Goal: Check status: Check status

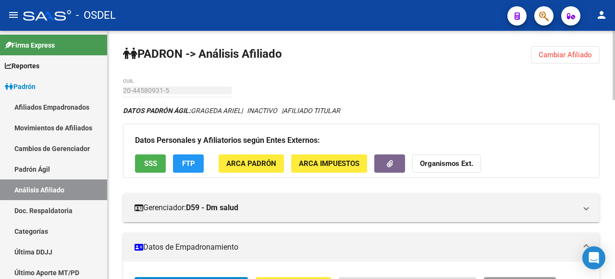
drag, startPoint x: 588, startPoint y: 55, endPoint x: 593, endPoint y: 112, distance: 57.4
click at [587, 58] on span "Cambiar Afiliado" at bounding box center [565, 54] width 53 height 9
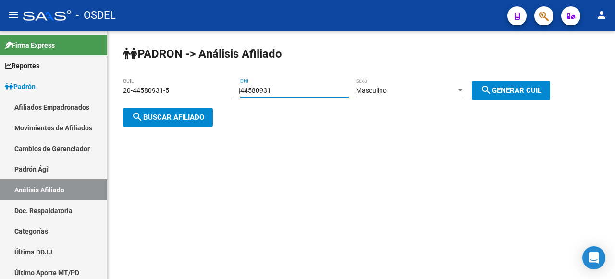
drag, startPoint x: 286, startPoint y: 92, endPoint x: 221, endPoint y: 96, distance: 65.5
click at [221, 96] on app-analisis-afiliado "PADRON -> Análisis Afiliado 20-44580931-5 CUIL | 44580931 DNI Masculino Sexo se…" at bounding box center [340, 103] width 434 height 35
type input "93861538"
click at [419, 93] on div "Masculino" at bounding box center [406, 90] width 100 height 8
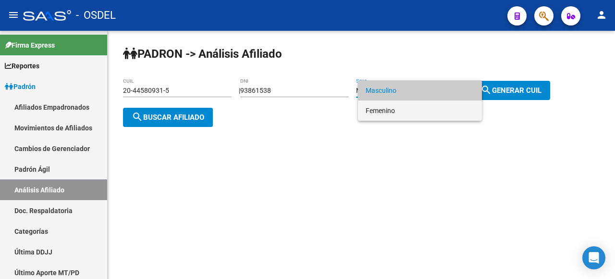
click at [434, 112] on span "Femenino" at bounding box center [420, 110] width 109 height 20
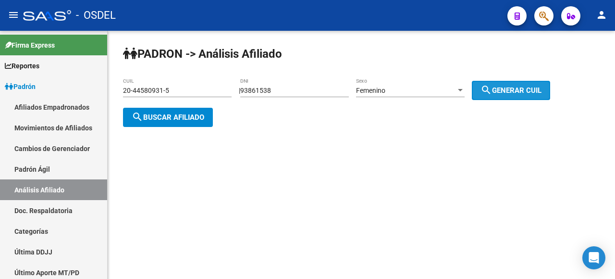
drag, startPoint x: 500, startPoint y: 90, endPoint x: 490, endPoint y: 96, distance: 11.6
click at [492, 91] on mat-icon "search" at bounding box center [486, 90] width 12 height 12
type input "27-93861538-7"
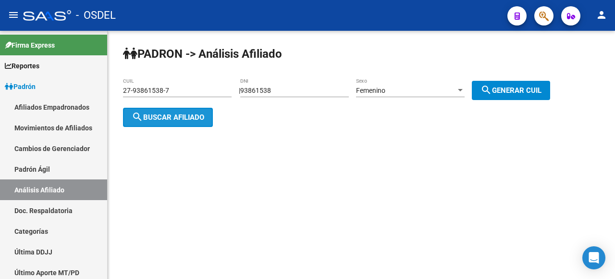
click at [140, 111] on mat-icon "search" at bounding box center [138, 117] width 12 height 12
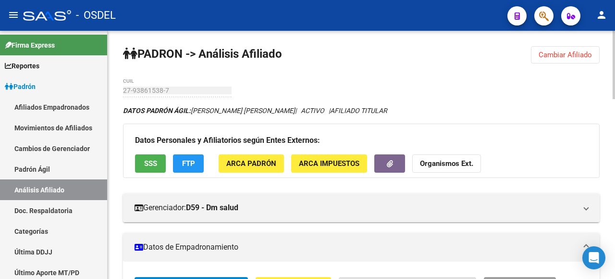
drag, startPoint x: 558, startPoint y: 60, endPoint x: 553, endPoint y: 62, distance: 6.2
click at [558, 61] on button "Cambiar Afiliado" at bounding box center [565, 54] width 69 height 17
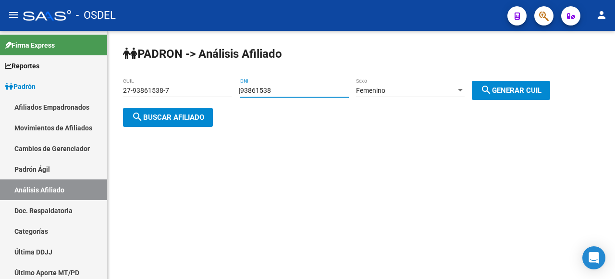
drag, startPoint x: 297, startPoint y: 90, endPoint x: 229, endPoint y: 70, distance: 71.3
click at [229, 70] on div "PADRON -> Análisis Afiliado 27-93861538-7 CUIL | 93861538 DNI Femenino Sexo sea…" at bounding box center [361, 94] width 507 height 127
type input "35432719"
drag, startPoint x: 507, startPoint y: 99, endPoint x: 503, endPoint y: 95, distance: 5.8
click at [502, 95] on button "search Generar CUIL" at bounding box center [511, 90] width 78 height 19
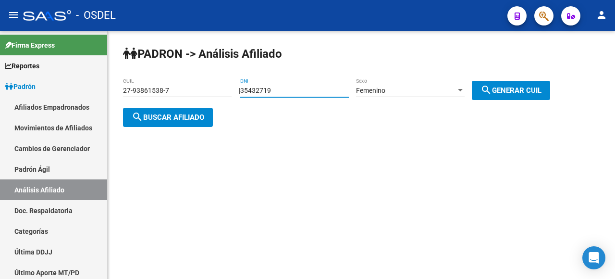
type input "27-35432719-3"
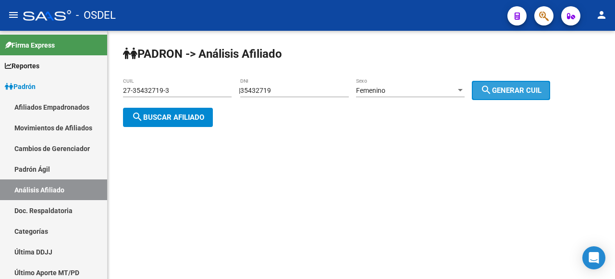
click at [504, 96] on button "search Generar CUIL" at bounding box center [511, 90] width 78 height 19
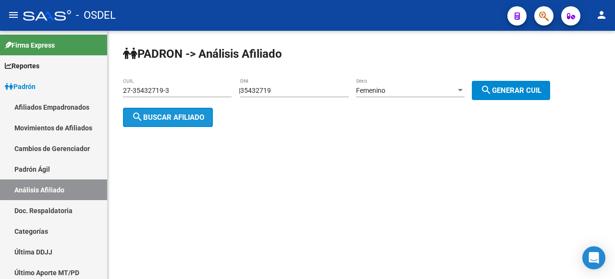
click at [158, 117] on span "search Buscar afiliado" at bounding box center [168, 117] width 73 height 9
